Goal: Task Accomplishment & Management: Manage account settings

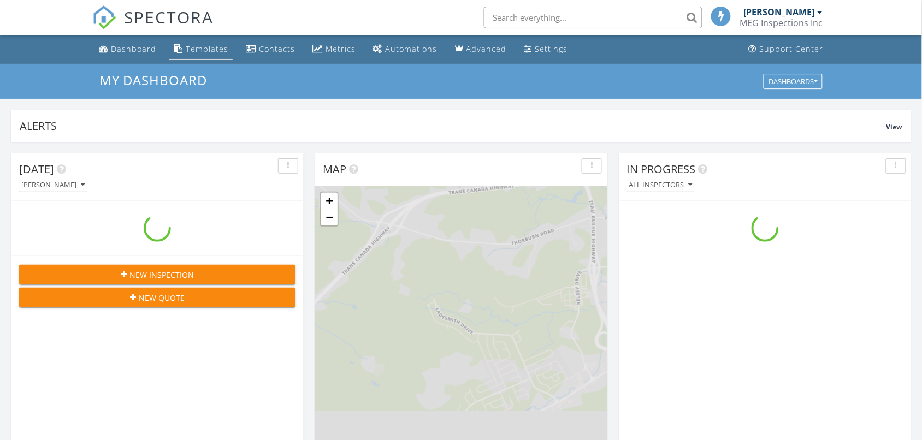
scroll to position [1015, 943]
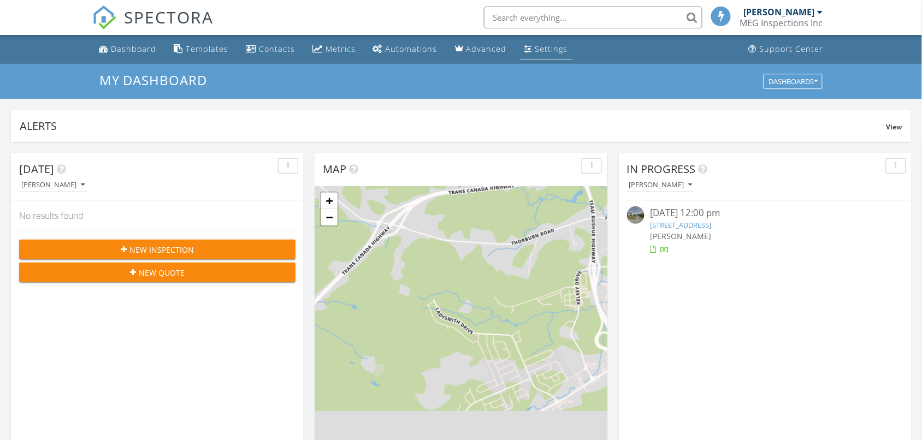
click at [535, 45] on div "Settings" at bounding box center [551, 49] width 33 height 10
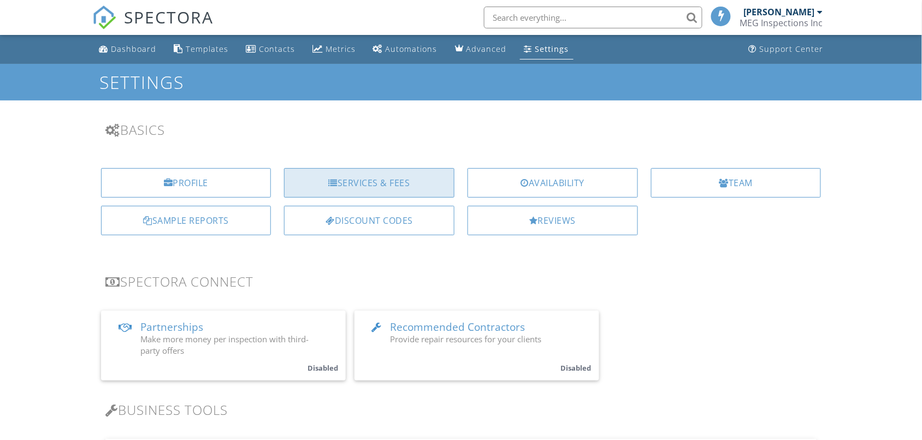
click at [385, 175] on div "Services & Fees" at bounding box center [369, 182] width 170 height 29
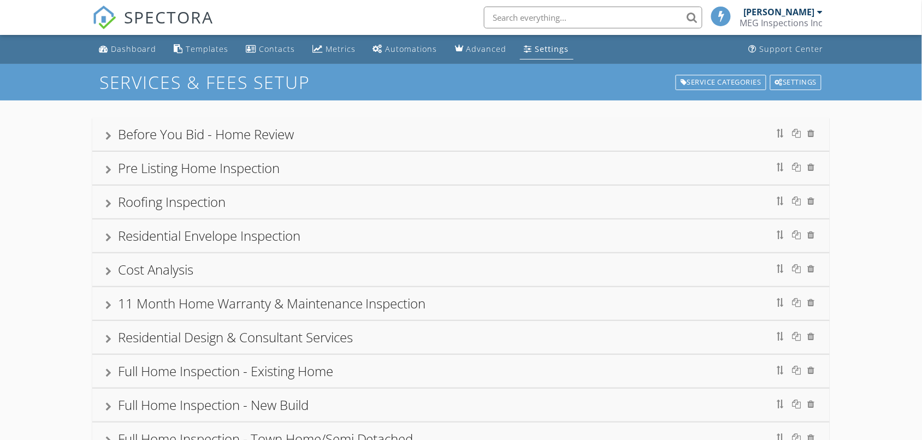
click at [227, 168] on div "Pre Listing Home Inspection" at bounding box center [199, 168] width 162 height 18
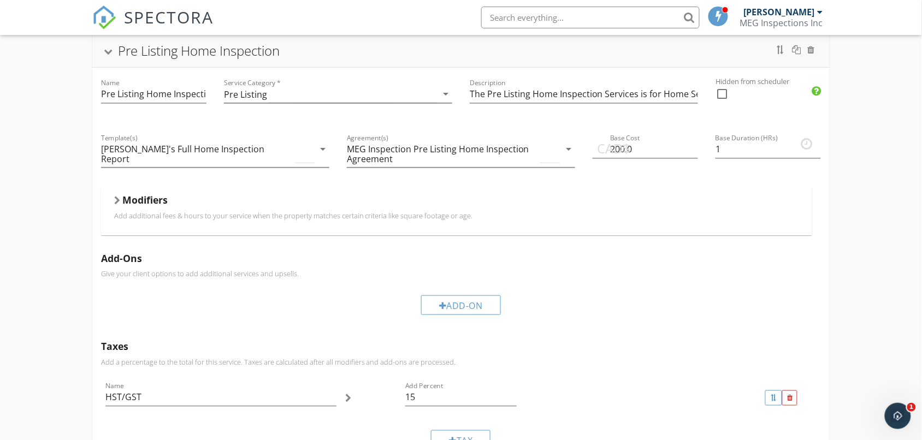
click at [616, 153] on span "CAD$" at bounding box center [613, 149] width 33 height 20
click at [615, 151] on span "CAD$" at bounding box center [613, 149] width 33 height 20
click at [627, 150] on span "CAD$" at bounding box center [613, 149] width 33 height 20
click at [655, 149] on input "200.0" at bounding box center [645, 149] width 105 height 18
type input "2"
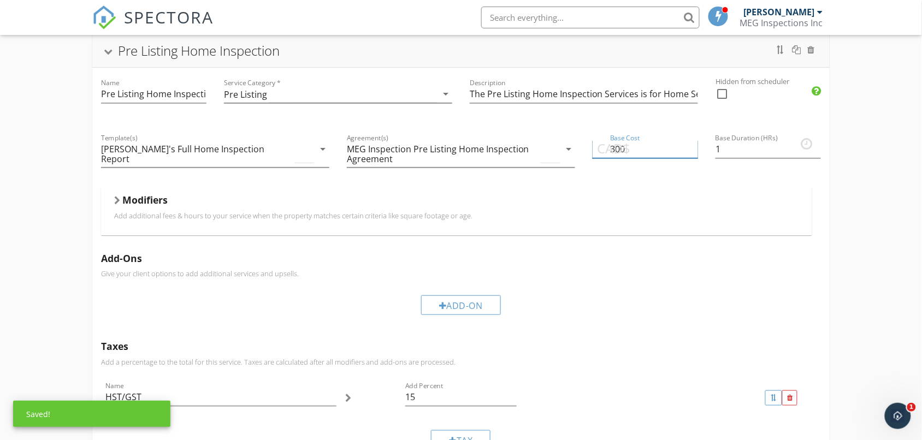
type input "300"
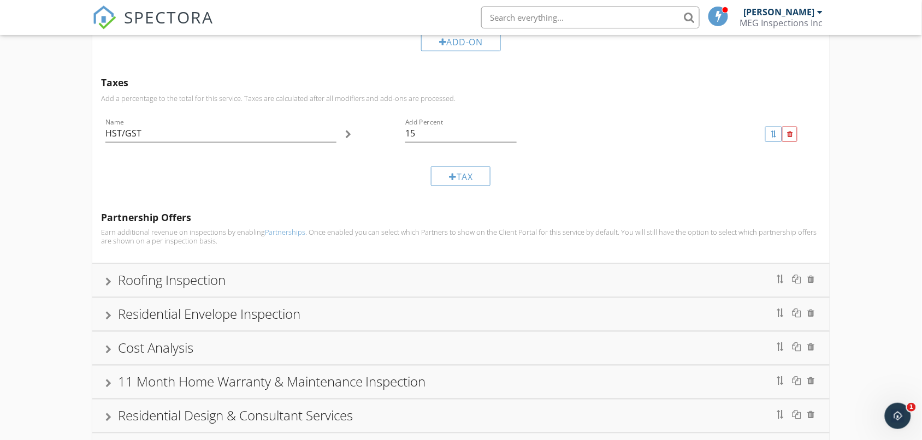
scroll to position [384, 0]
click at [104, 276] on div "Roofing Inspection" at bounding box center [460, 278] width 737 height 33
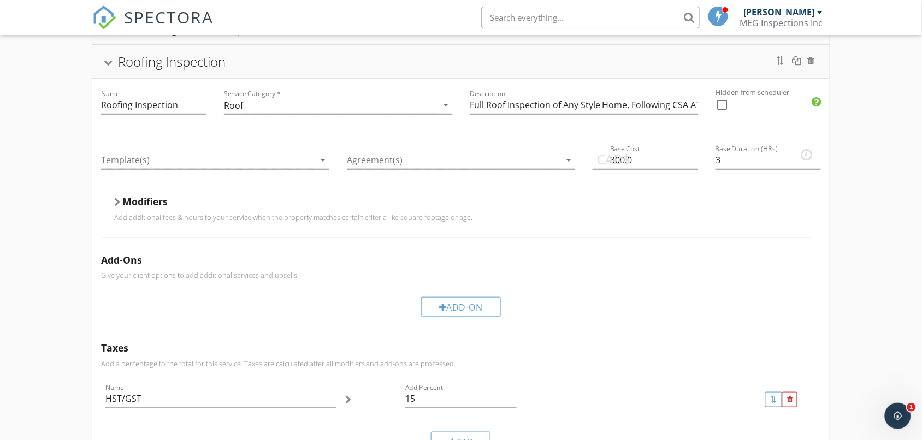
scroll to position [174, 0]
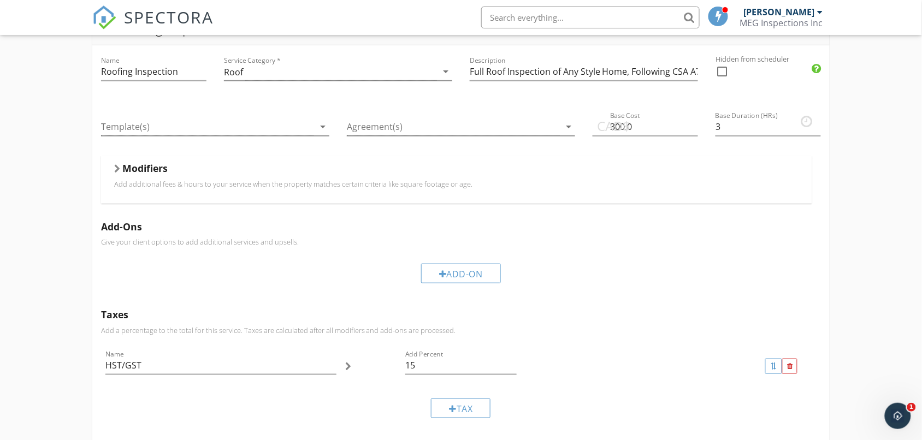
click at [614, 127] on span "CAD$" at bounding box center [613, 126] width 33 height 20
click at [660, 122] on input "300.0" at bounding box center [645, 127] width 105 height 18
type input "3"
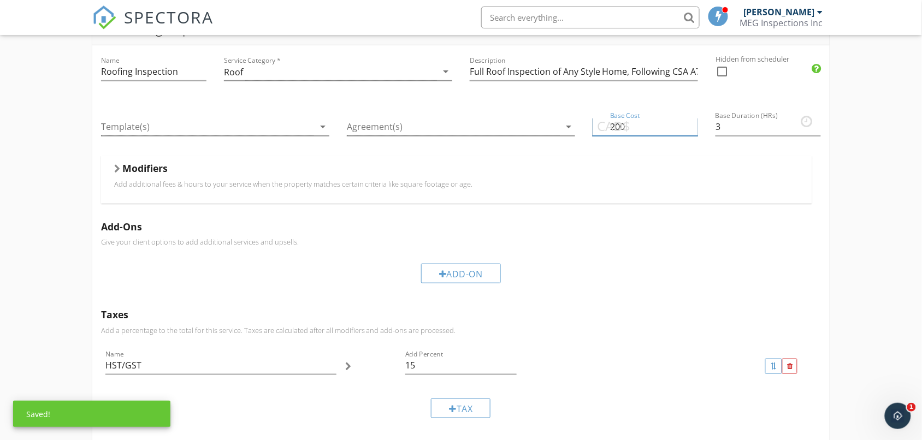
type input "200"
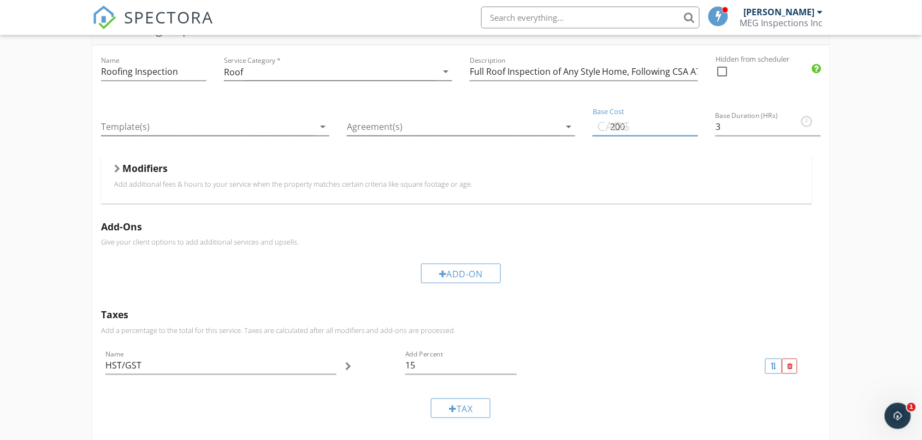
click at [168, 173] on div "Modifiers" at bounding box center [456, 170] width 685 height 17
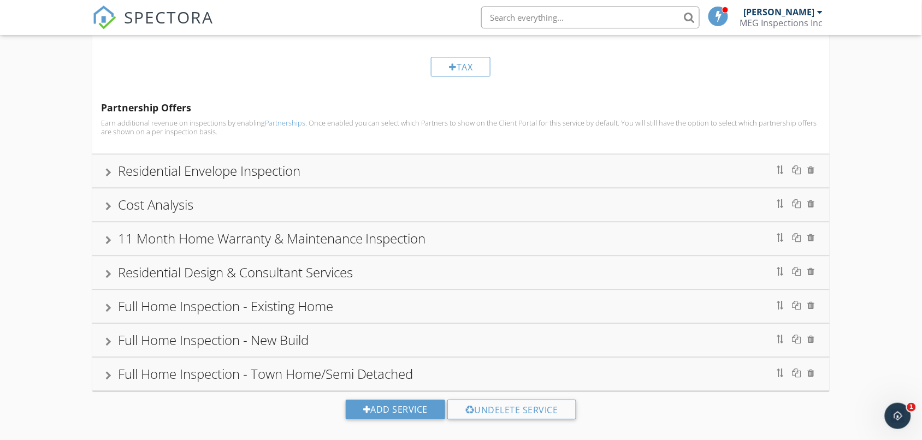
scroll to position [810, 0]
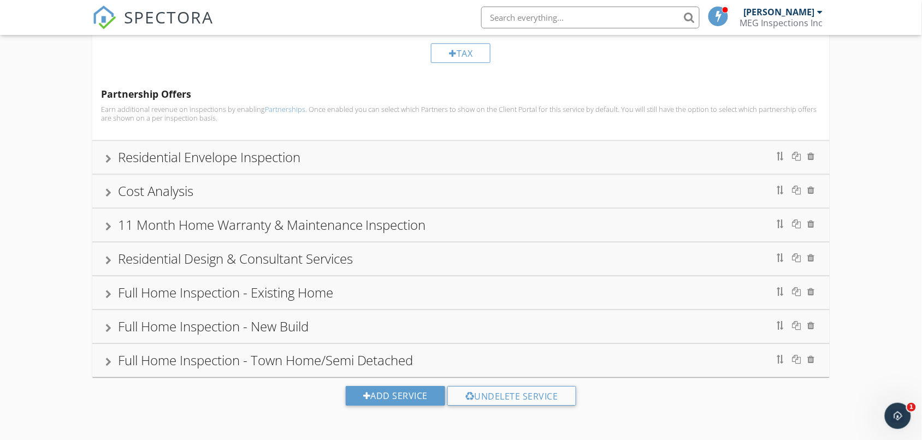
click at [109, 191] on div at bounding box center [108, 192] width 6 height 9
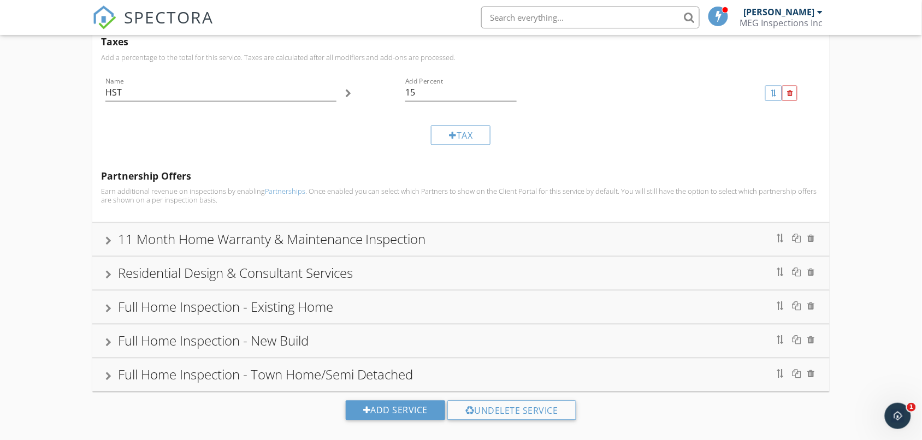
scroll to position [532, 0]
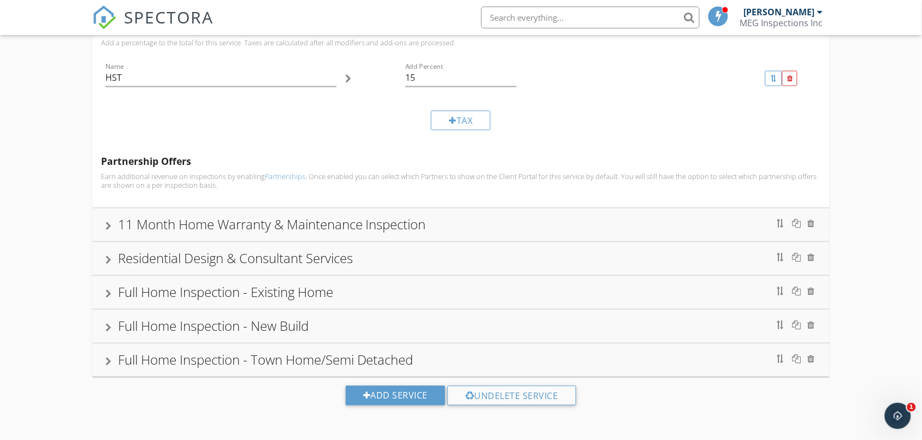
click at [108, 222] on div at bounding box center [108, 226] width 6 height 9
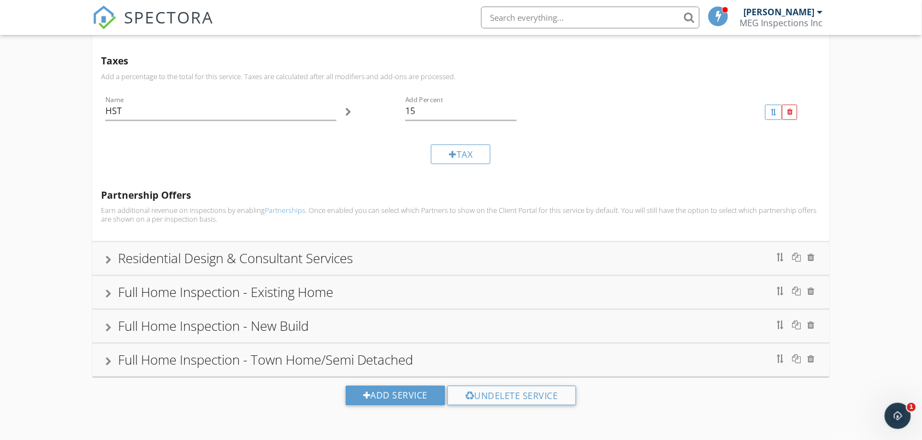
click at [108, 257] on div at bounding box center [108, 260] width 6 height 9
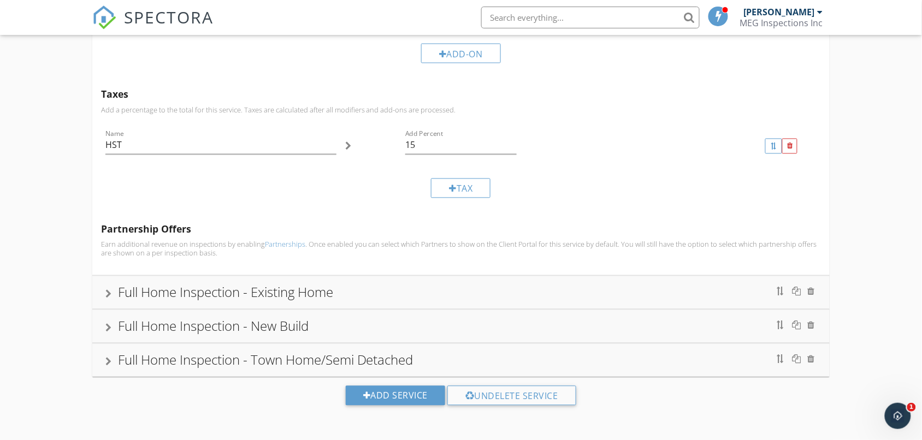
click at [110, 290] on div at bounding box center [108, 294] width 6 height 9
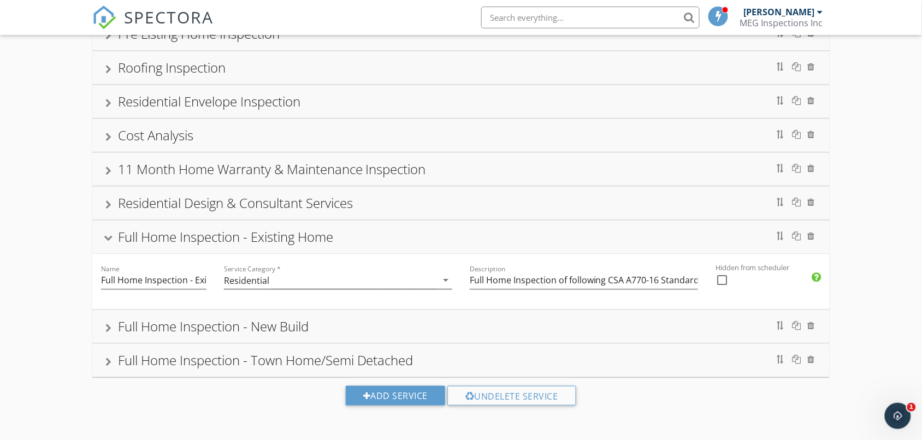
scroll to position [314, 0]
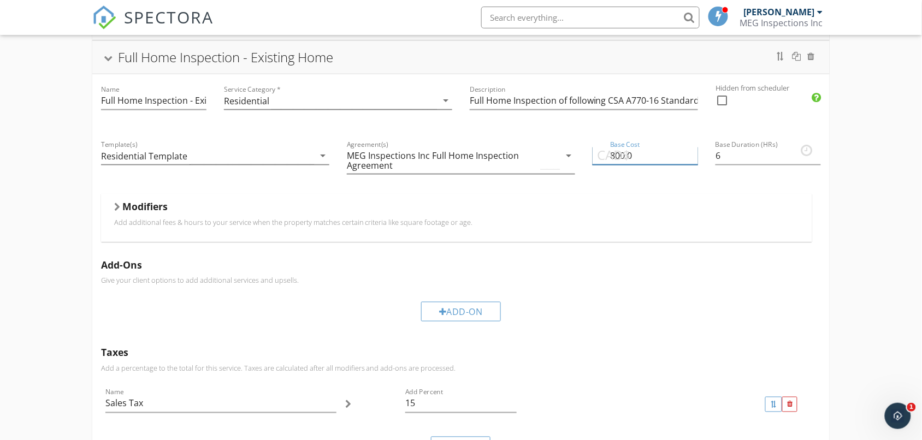
click at [638, 159] on input "800.0" at bounding box center [645, 156] width 105 height 18
type input "8"
type input "600"
click at [224, 210] on div "Modifiers" at bounding box center [456, 208] width 685 height 17
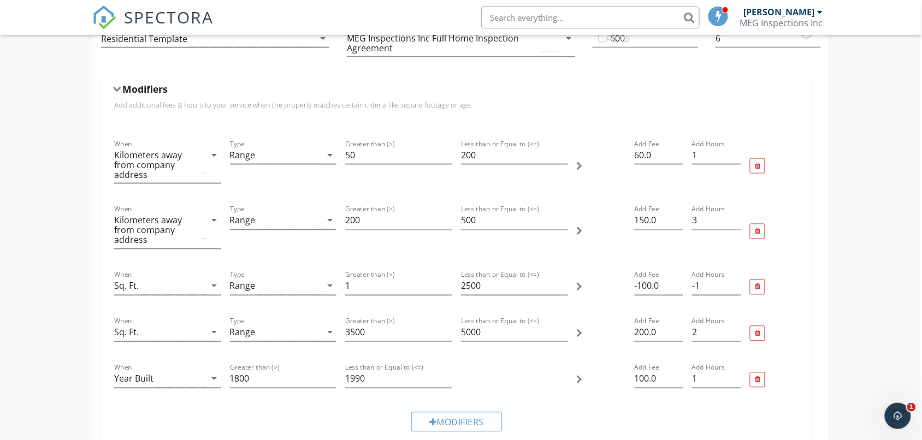
scroll to position [437, 0]
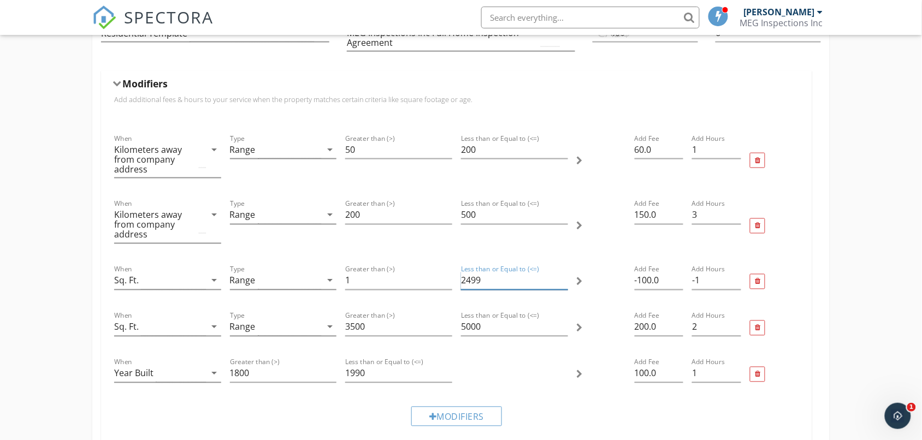
click at [566, 288] on input "2499" at bounding box center [514, 281] width 107 height 18
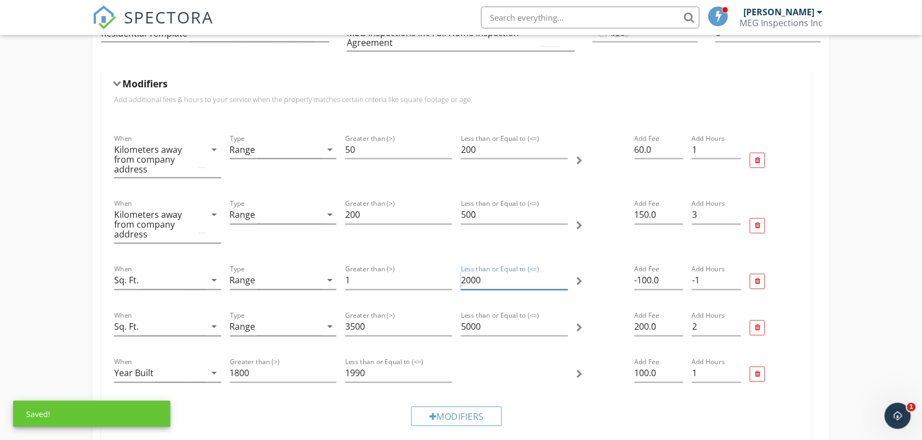
type input "2000"
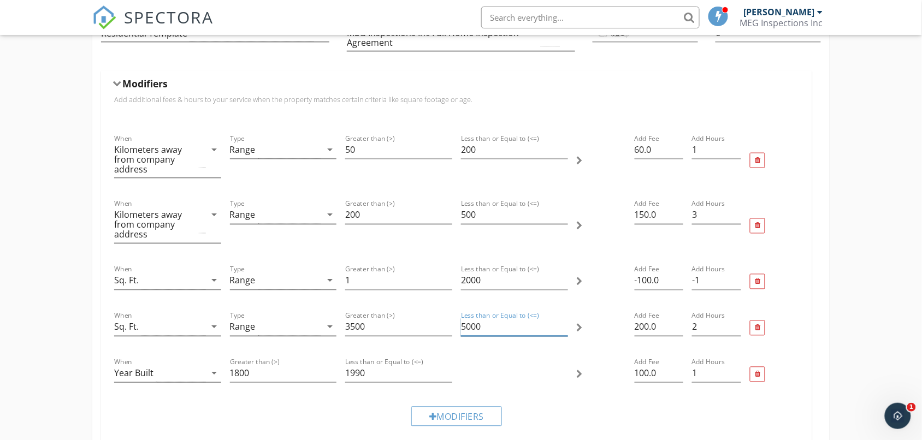
click at [500, 326] on input "5000" at bounding box center [514, 327] width 107 height 18
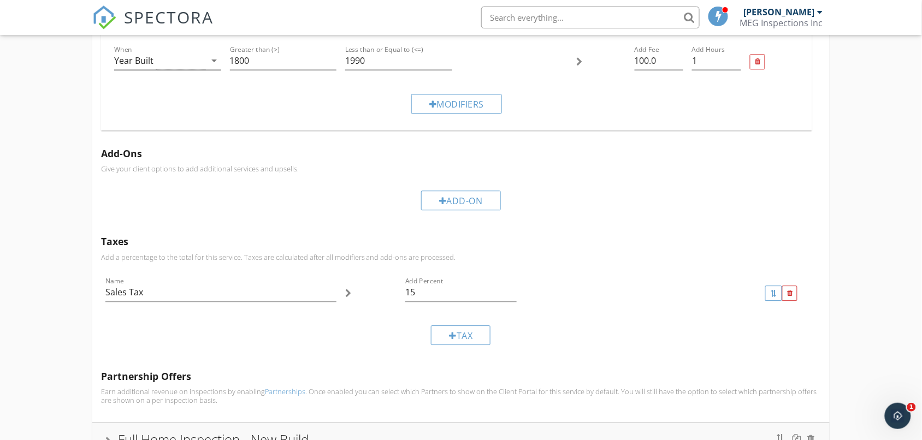
scroll to position [866, 0]
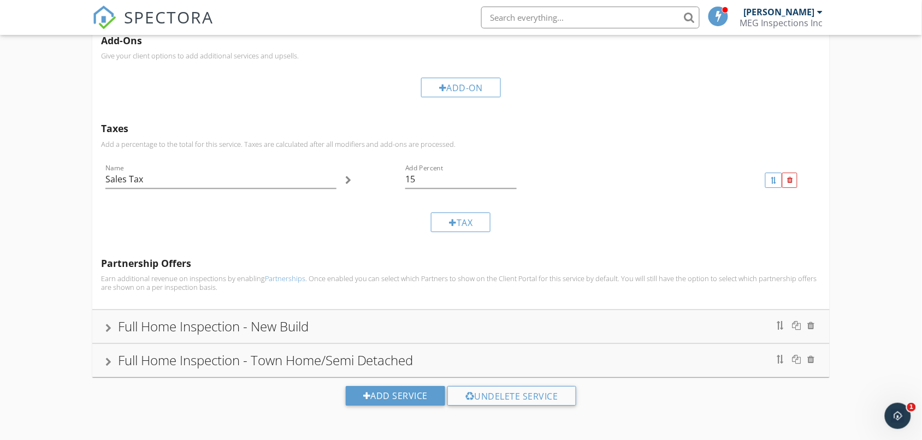
type input "4999"
click at [254, 324] on div "Full Home Inspection - New Build" at bounding box center [213, 326] width 191 height 18
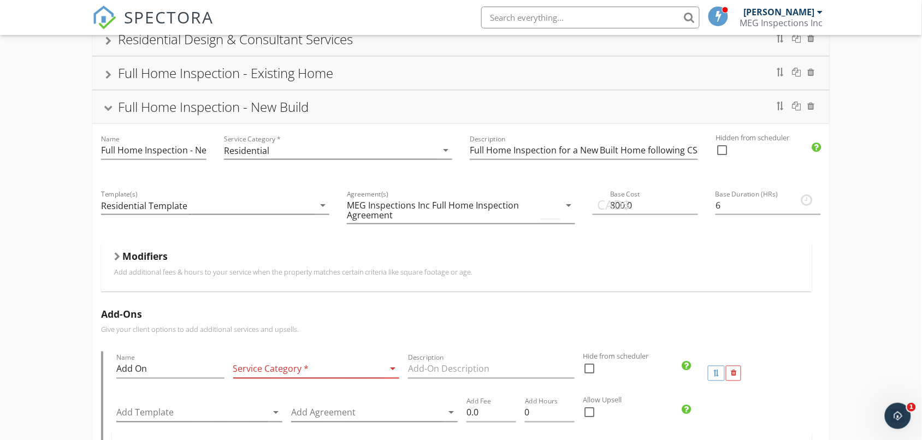
scroll to position [257, 0]
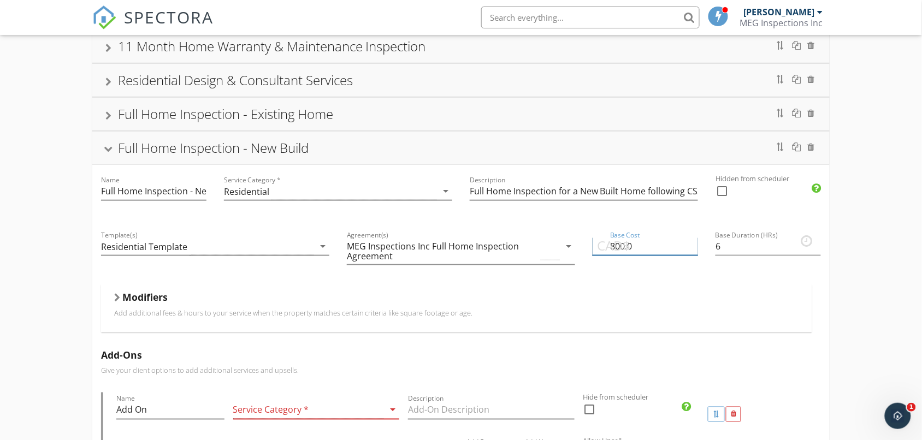
click at [653, 246] on input "800.0" at bounding box center [645, 247] width 105 height 18
type input "8"
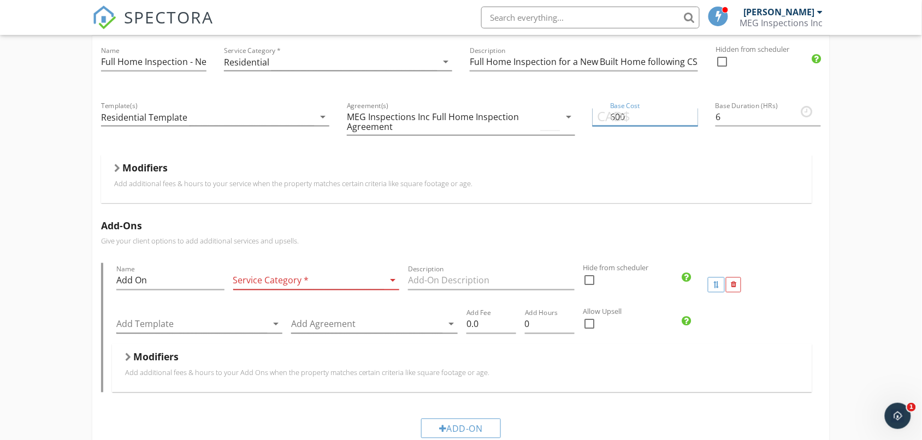
scroll to position [423, 0]
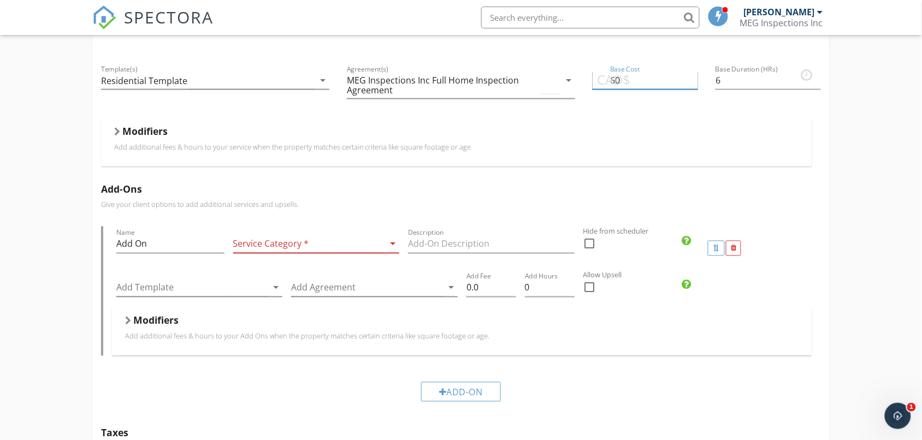
type input "6"
type input "500"
click at [110, 138] on div "Modifiers Add additional fees & hours to your service when the property matches…" at bounding box center [456, 143] width 711 height 48
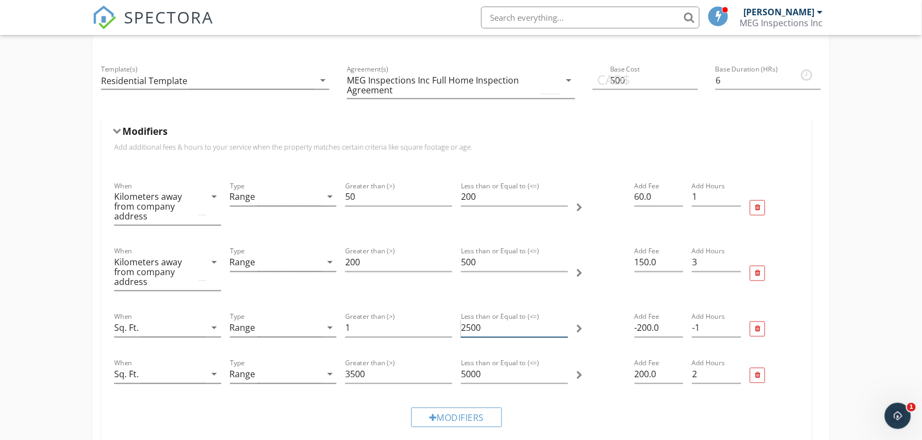
click at [489, 326] on input "2500" at bounding box center [514, 328] width 107 height 18
type input "2000"
click at [643, 332] on input "-200.0" at bounding box center [659, 328] width 49 height 18
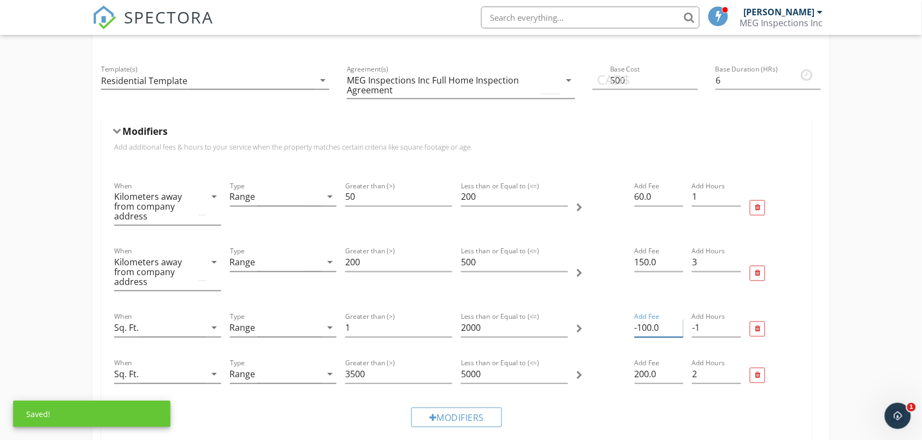
type input "-100.0"
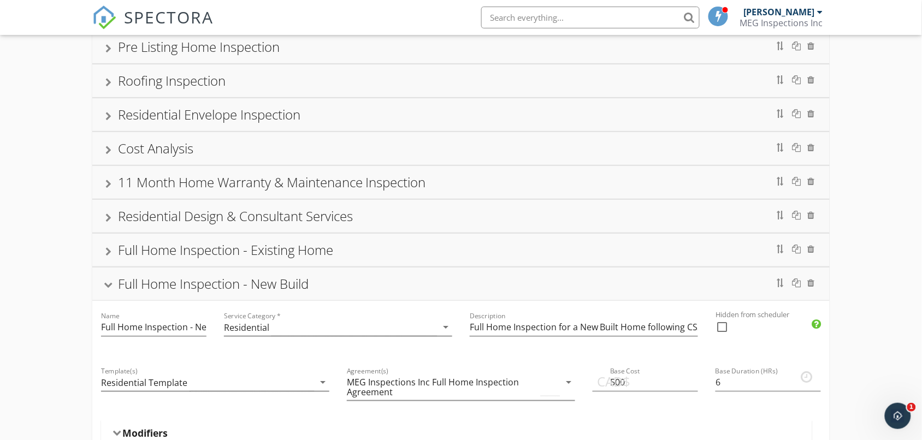
scroll to position [121, 0]
click at [240, 255] on div "Full Home Inspection - Existing Home" at bounding box center [225, 250] width 215 height 18
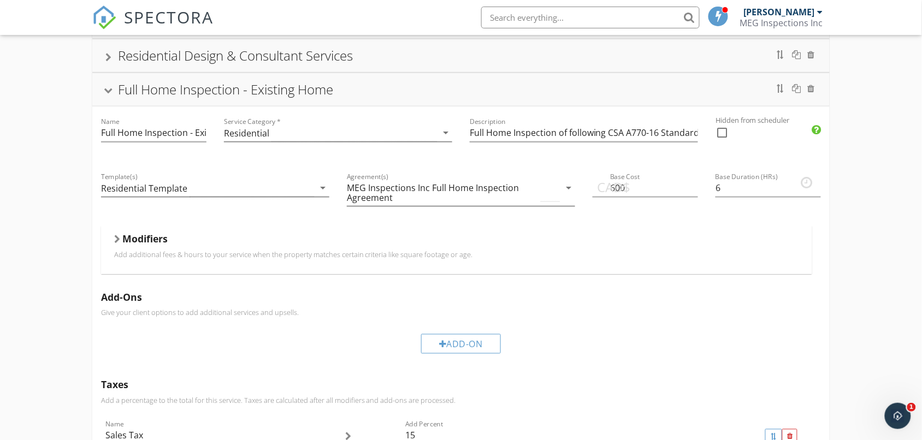
scroll to position [282, 0]
click at [240, 255] on p "Add additional fees & hours to your service when the property matches certain c…" at bounding box center [456, 254] width 685 height 9
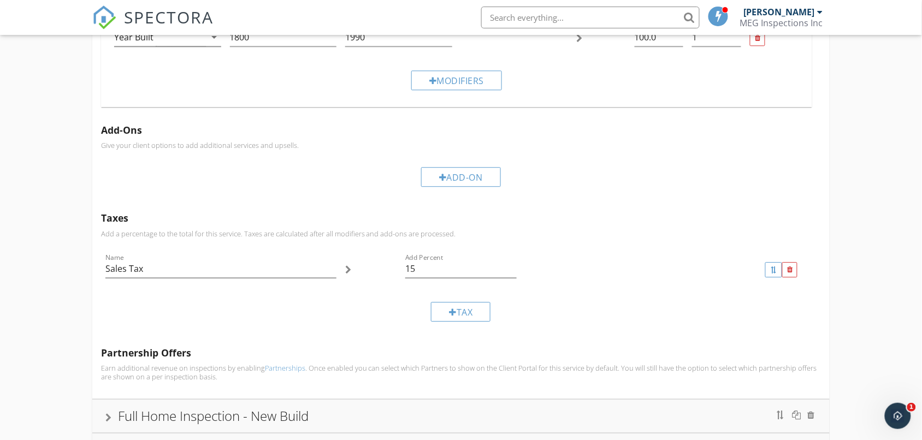
scroll to position [866, 0]
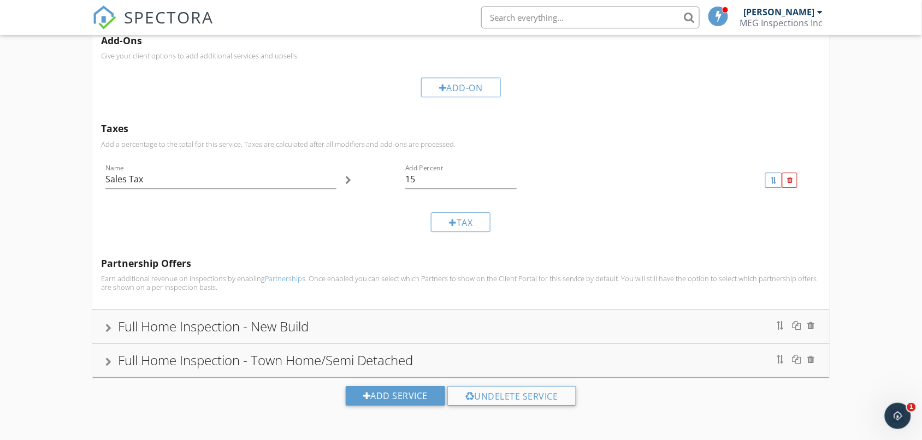
click at [281, 354] on div "Full Home Inspection - Town Home/Semi Detached" at bounding box center [265, 360] width 295 height 18
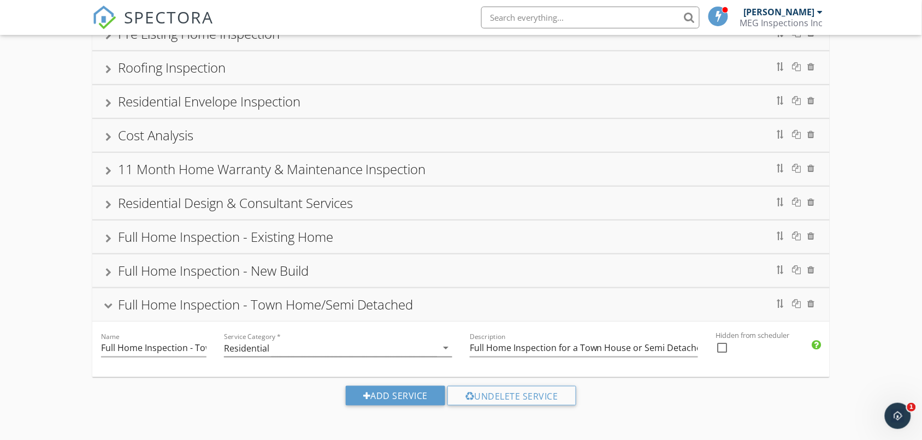
scroll to position [342, 0]
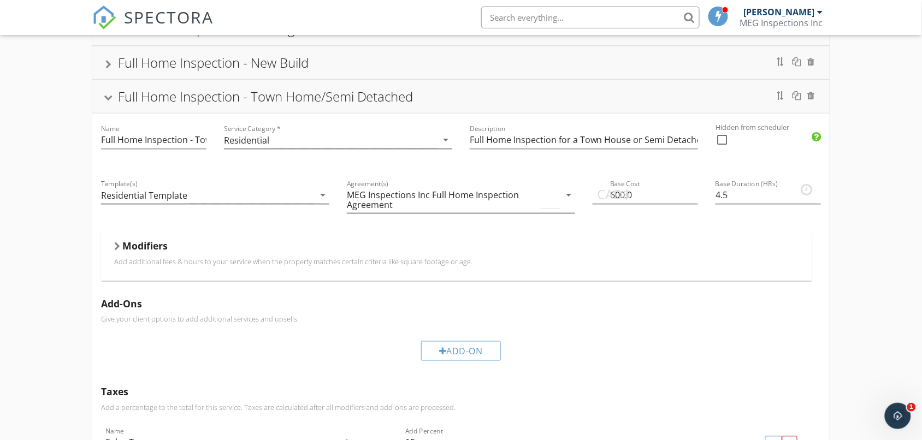
click at [616, 200] on span "CAD$" at bounding box center [613, 195] width 33 height 20
click at [634, 196] on input "600.0" at bounding box center [645, 195] width 105 height 18
type input "6"
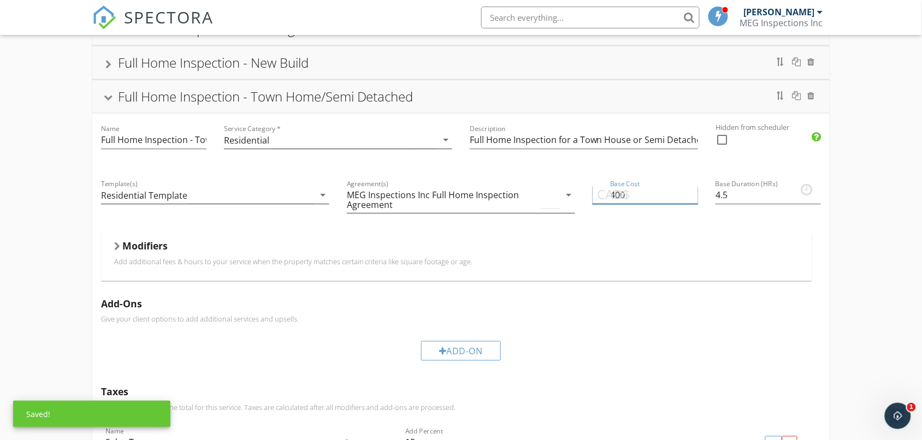
type input "400"
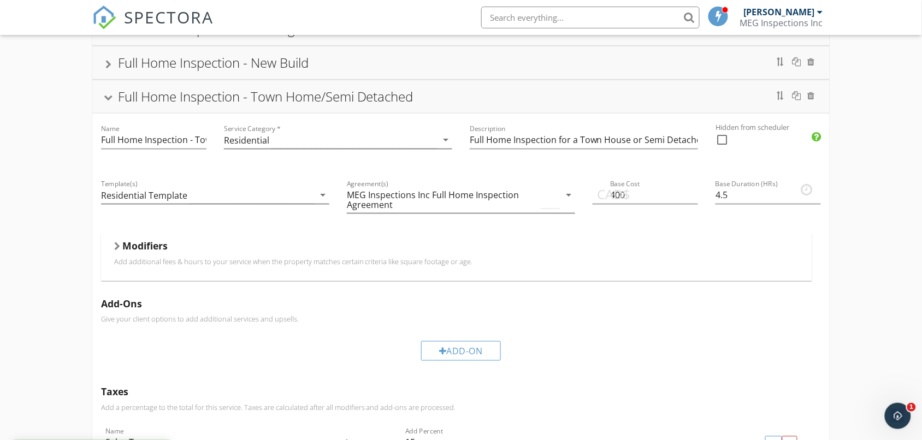
click at [469, 258] on p "Add additional fees & hours to your service when the property matches certain c…" at bounding box center [456, 261] width 685 height 9
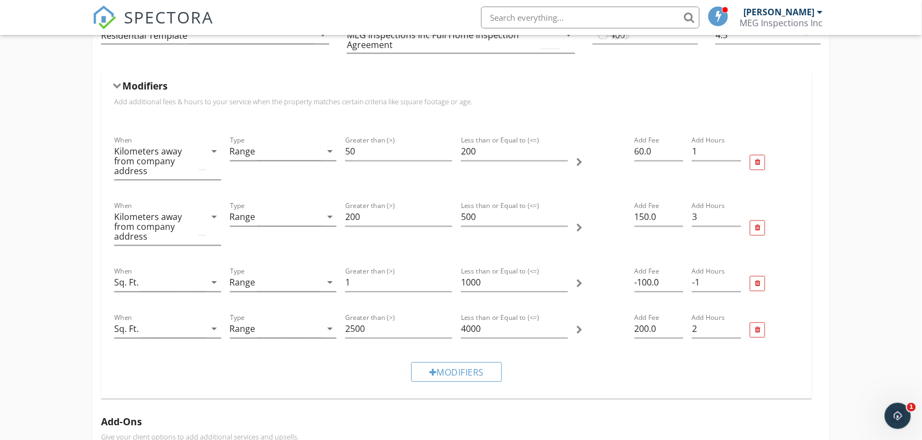
scroll to position [508, 0]
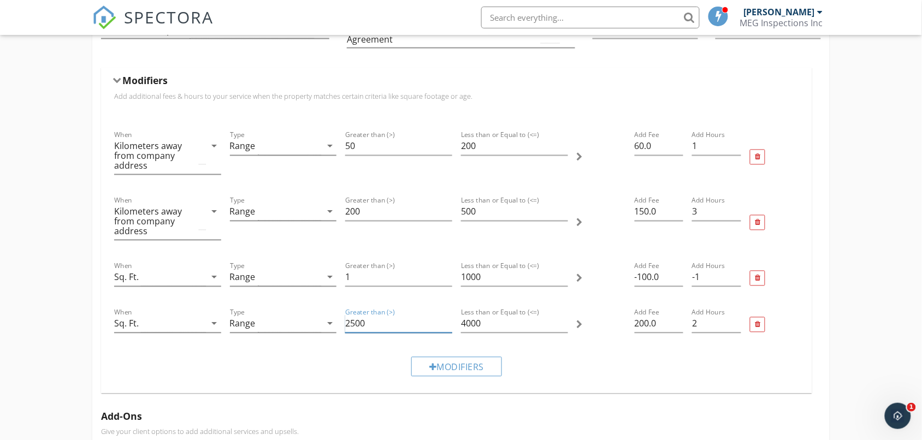
click at [375, 327] on input "2500" at bounding box center [398, 324] width 107 height 18
type input "2000"
click at [482, 326] on input "4000" at bounding box center [514, 324] width 107 height 18
type input "4"
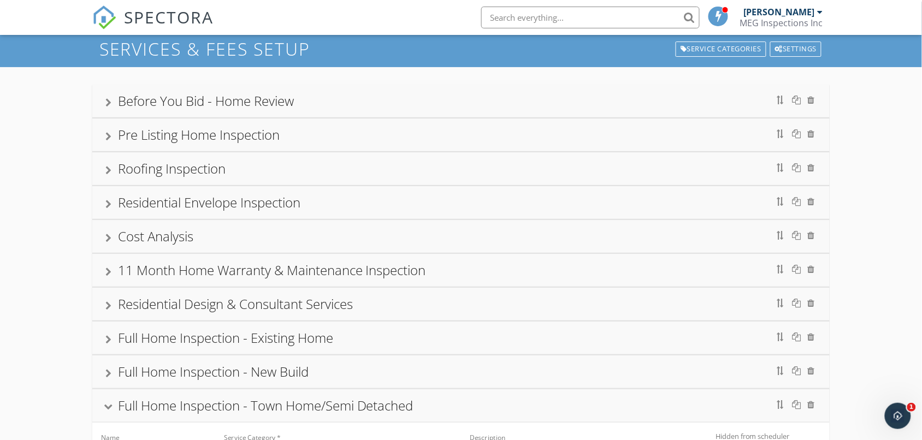
scroll to position [0, 0]
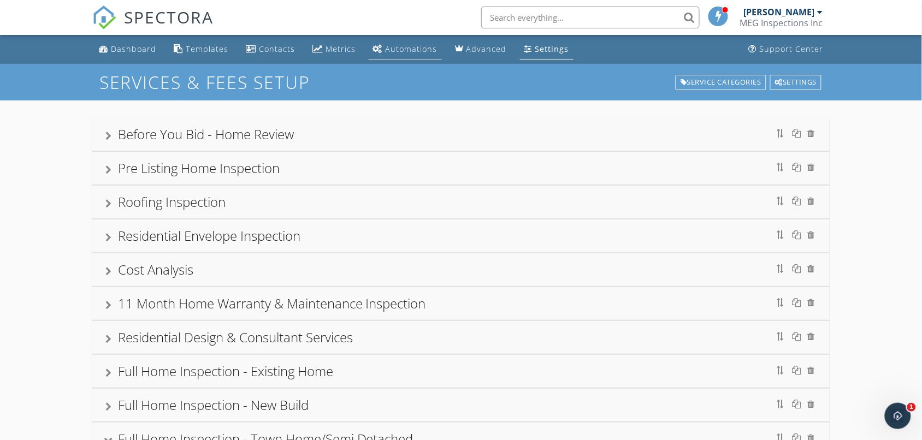
type input "3502"
click at [259, 47] on div "Contacts" at bounding box center [277, 49] width 36 height 10
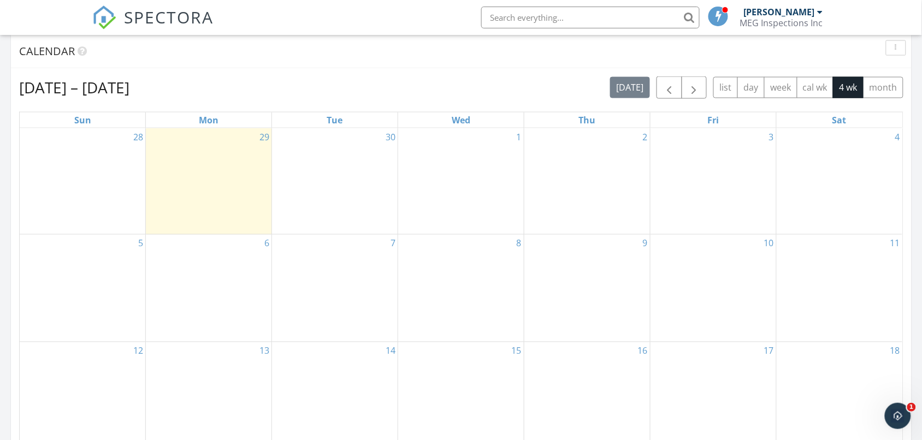
scroll to position [441, 0]
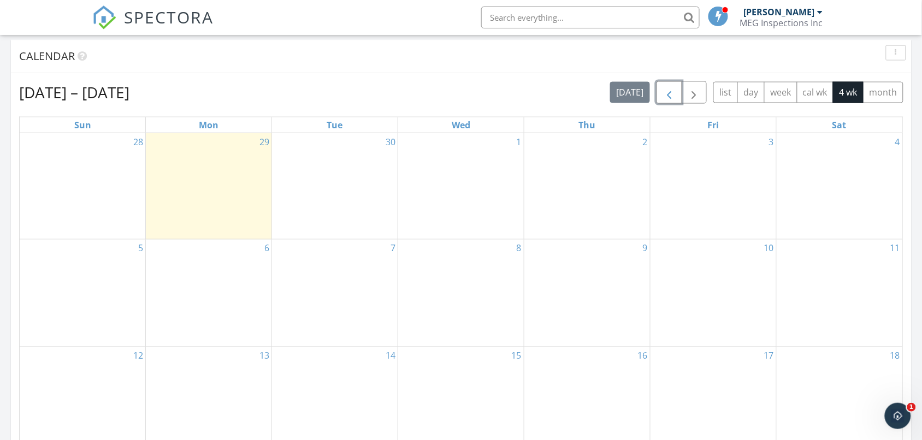
click at [662, 97] on span "button" at bounding box center [668, 92] width 13 height 13
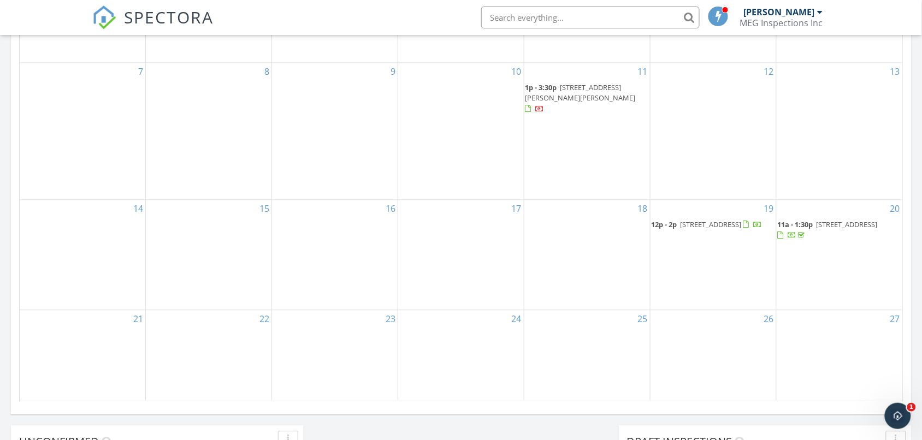
scroll to position [601, 0]
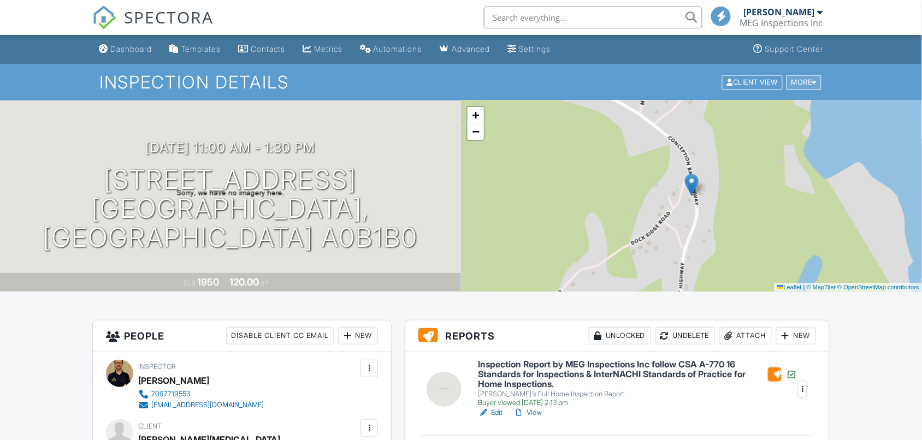
click at [816, 81] on div at bounding box center [814, 82] width 5 height 7
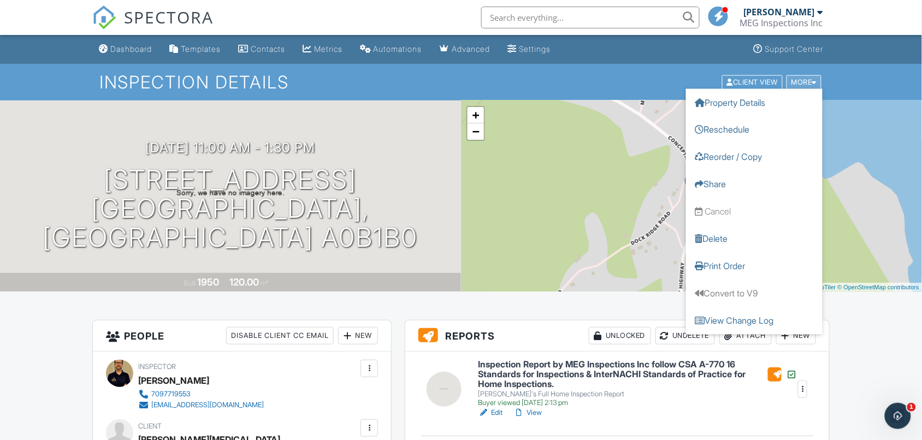
click at [816, 81] on div at bounding box center [814, 82] width 5 height 7
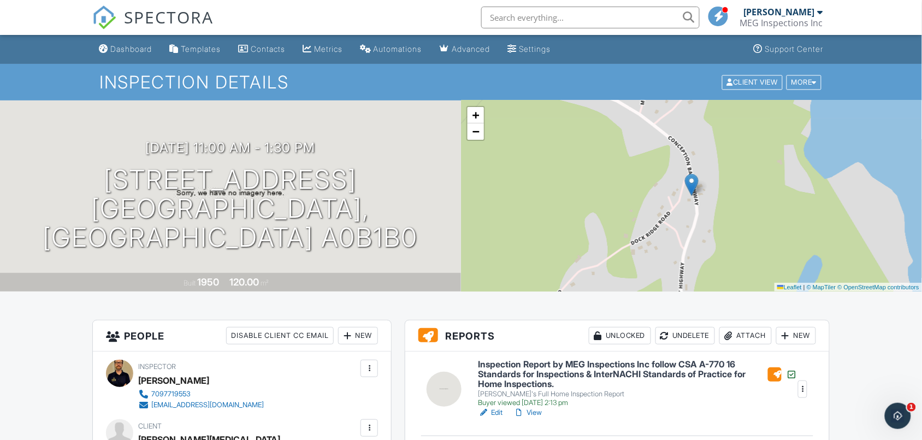
click at [801, 388] on div at bounding box center [802, 389] width 11 height 11
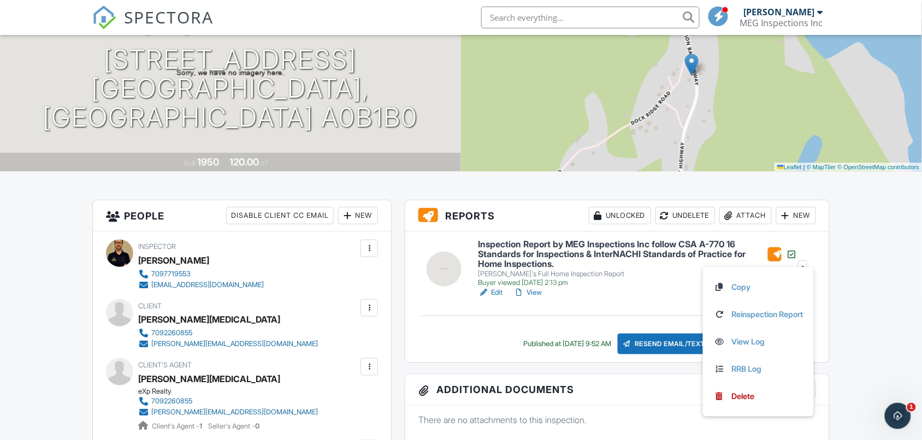
scroll to position [123, 0]
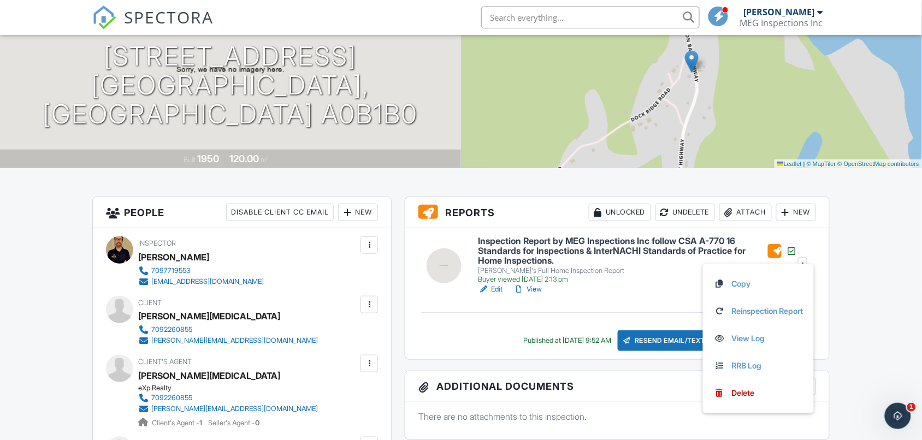
click at [538, 290] on link "View" at bounding box center [528, 289] width 28 height 11
click at [149, 18] on span "SPECTORA" at bounding box center [169, 16] width 90 height 23
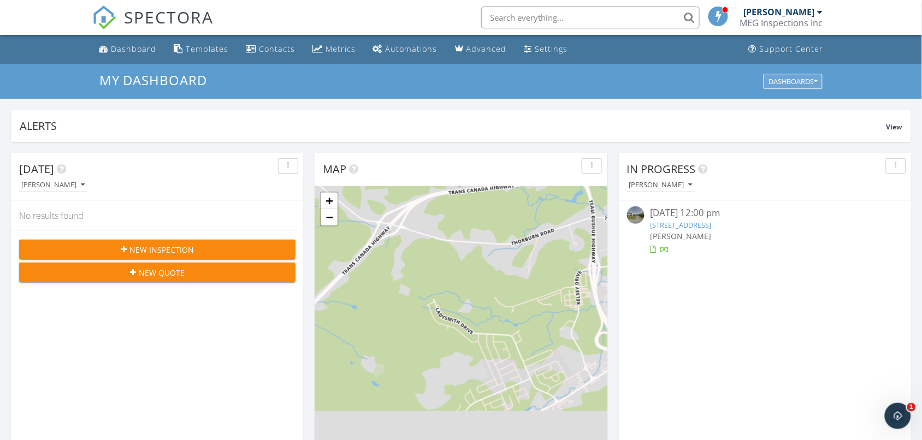
click at [810, 82] on div "Dashboards" at bounding box center [792, 82] width 49 height 8
click at [528, 48] on link "Settings" at bounding box center [546, 49] width 52 height 20
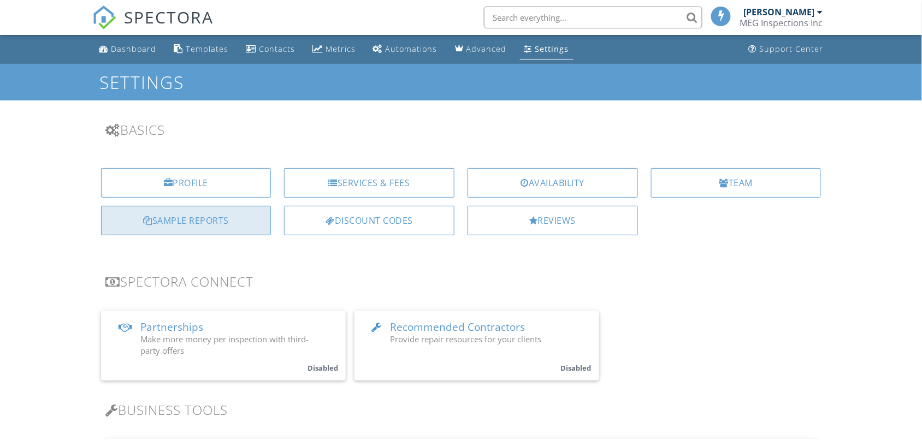
click at [192, 226] on div "Sample Reports" at bounding box center [186, 220] width 170 height 29
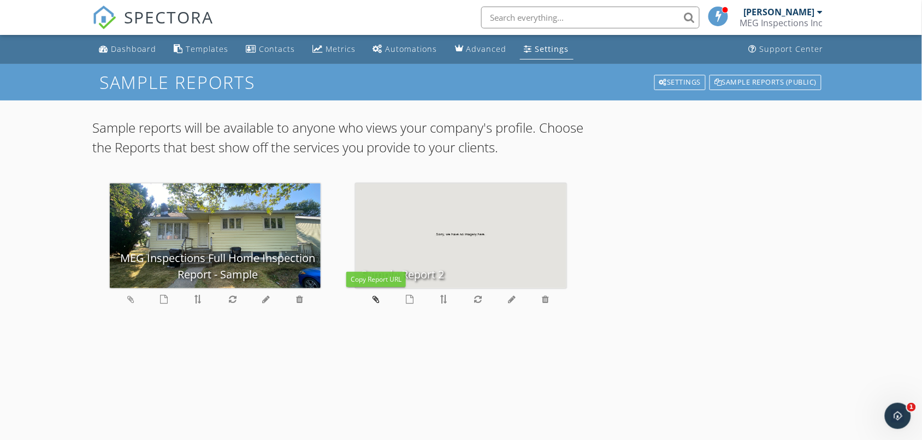
click at [375, 297] on icon at bounding box center [376, 299] width 7 height 9
click at [408, 301] on icon at bounding box center [410, 299] width 8 height 9
